Goal: Task Accomplishment & Management: Manage account settings

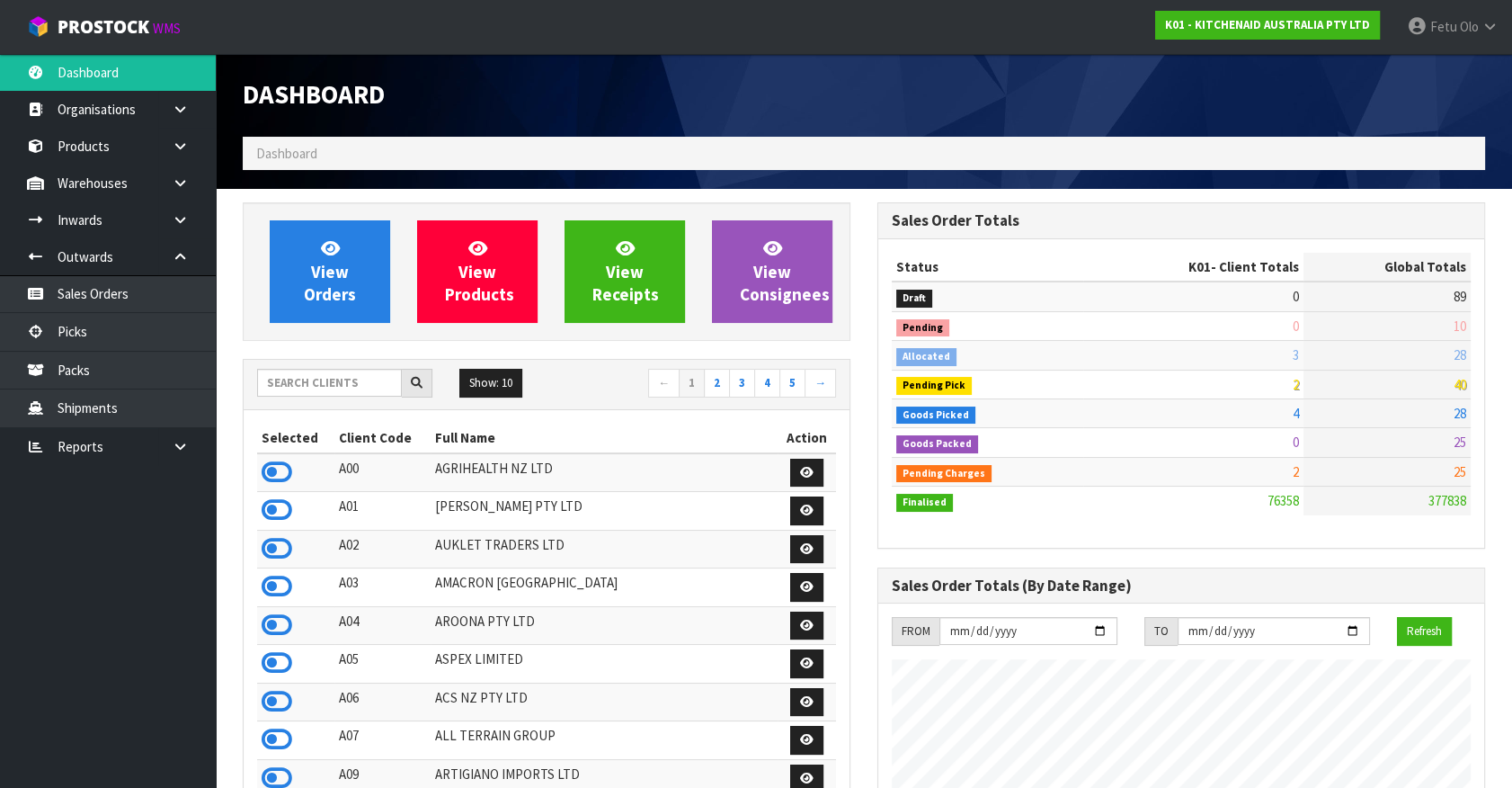
scroll to position [1360, 633]
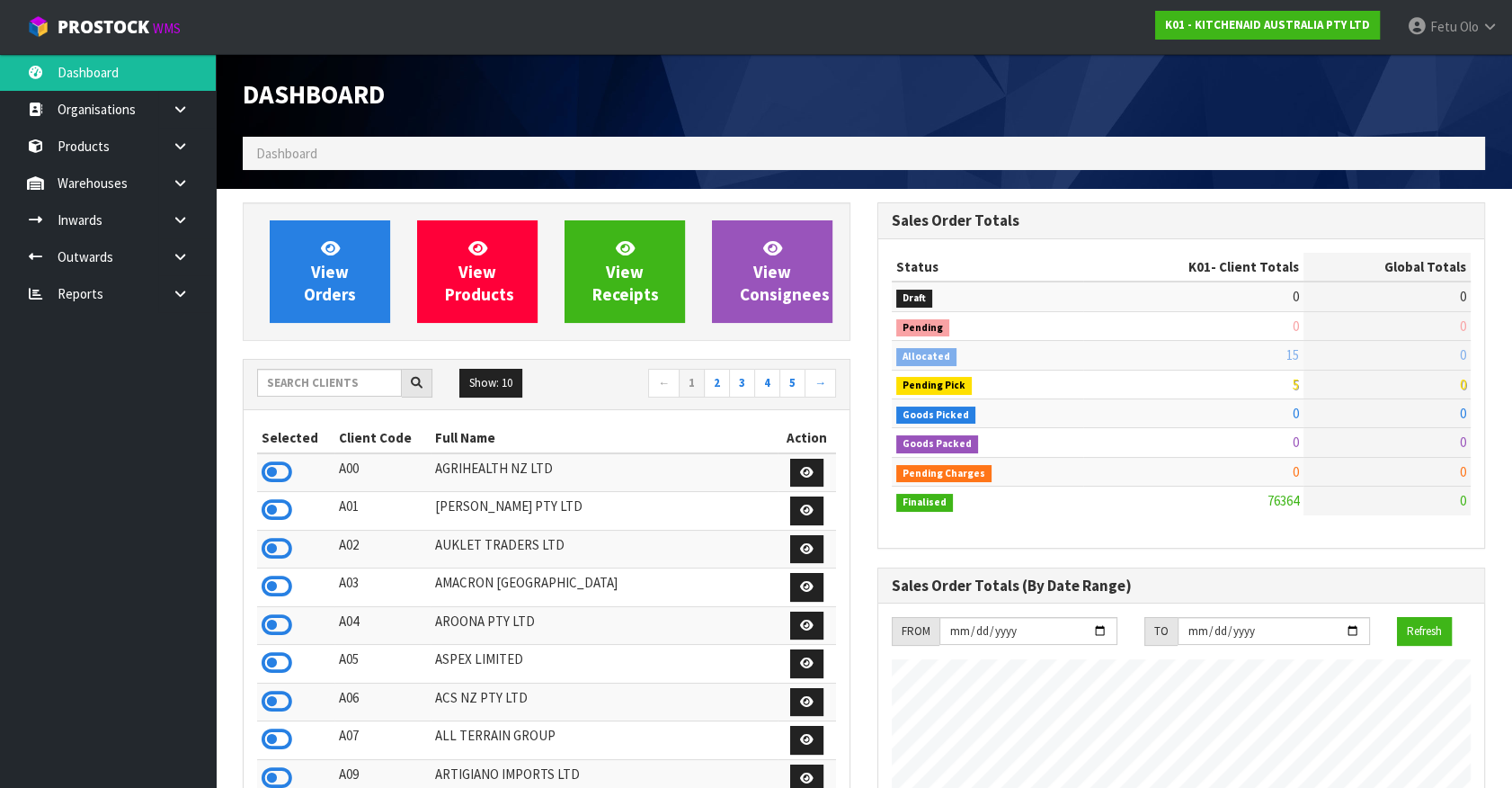
scroll to position [1360, 633]
click at [1440, 49] on link "Fetu Olo" at bounding box center [1452, 26] width 118 height 54
click at [1435, 79] on link "Logout" at bounding box center [1440, 71] width 142 height 24
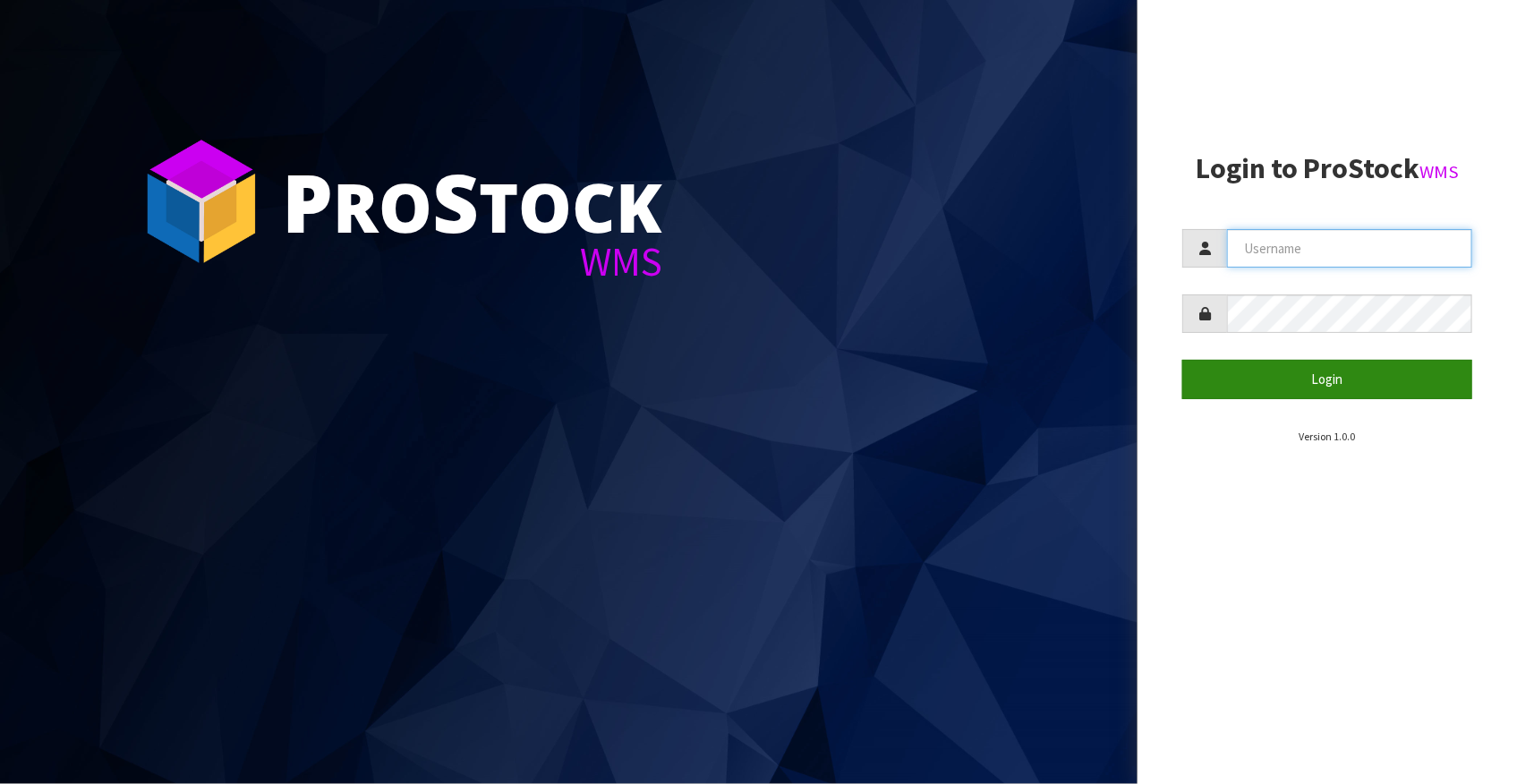
type input "[EMAIL_ADDRESS][DOMAIN_NAME]"
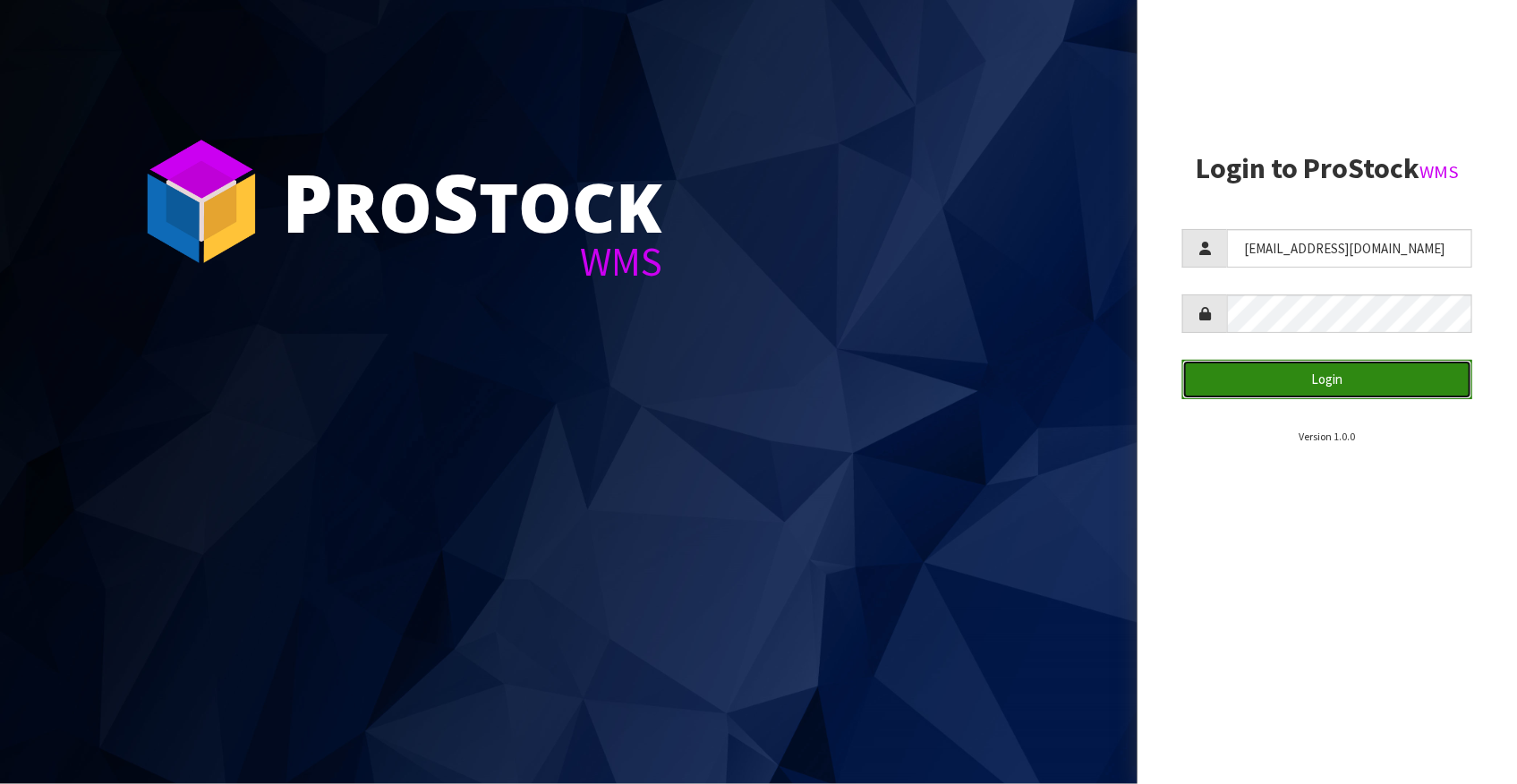
click at [1295, 388] on button "Login" at bounding box center [1327, 379] width 290 height 39
